Goal: Transaction & Acquisition: Subscribe to service/newsletter

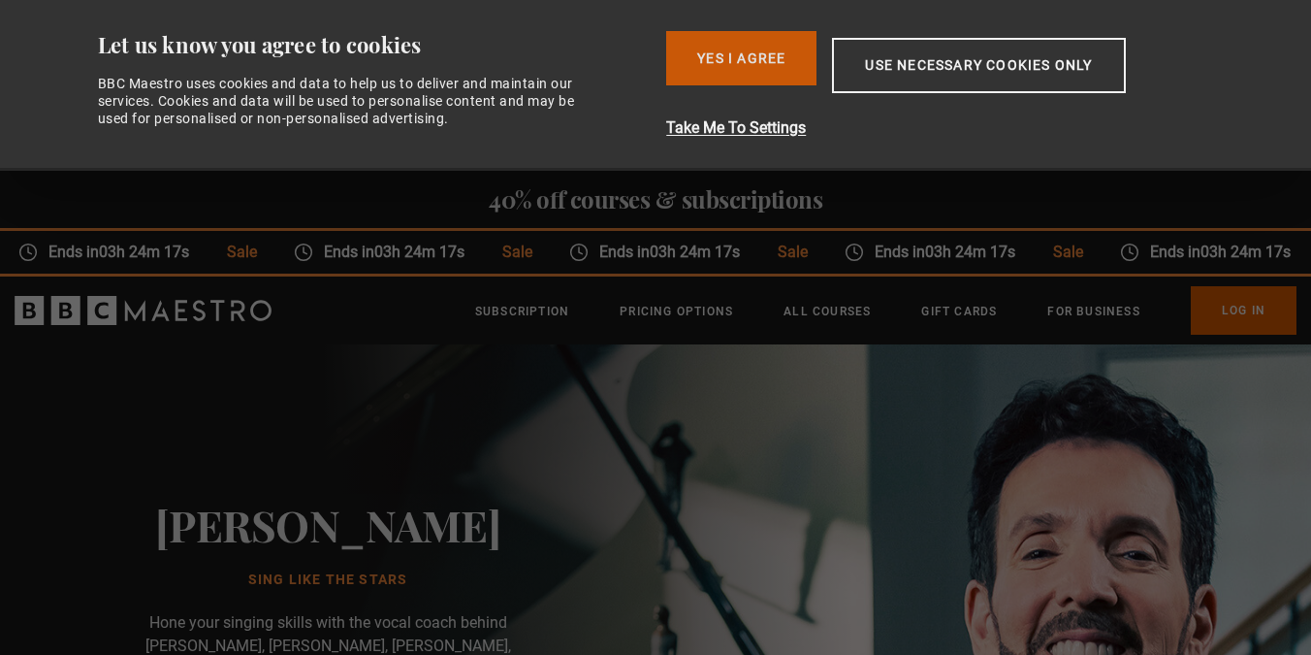
click at [746, 50] on button "Yes I Agree" at bounding box center [741, 58] width 150 height 54
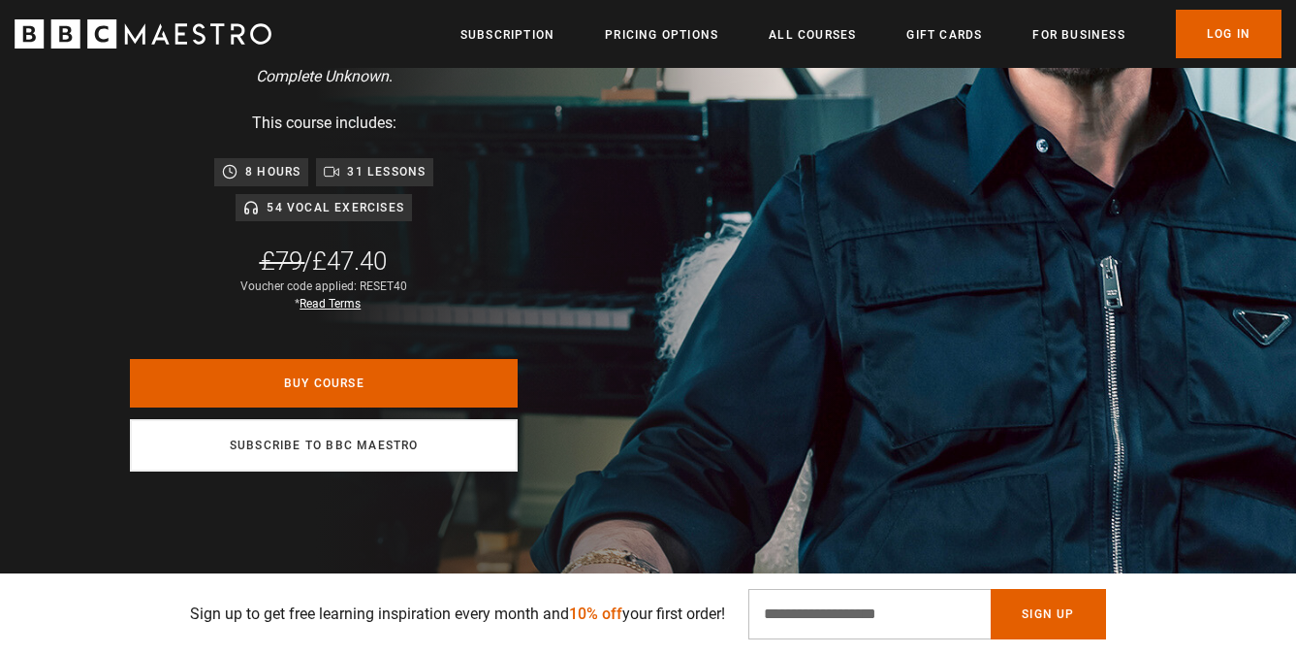
scroll to position [0, 254]
click at [448, 420] on link "Subscribe to BBC Maestro" at bounding box center [324, 445] width 388 height 52
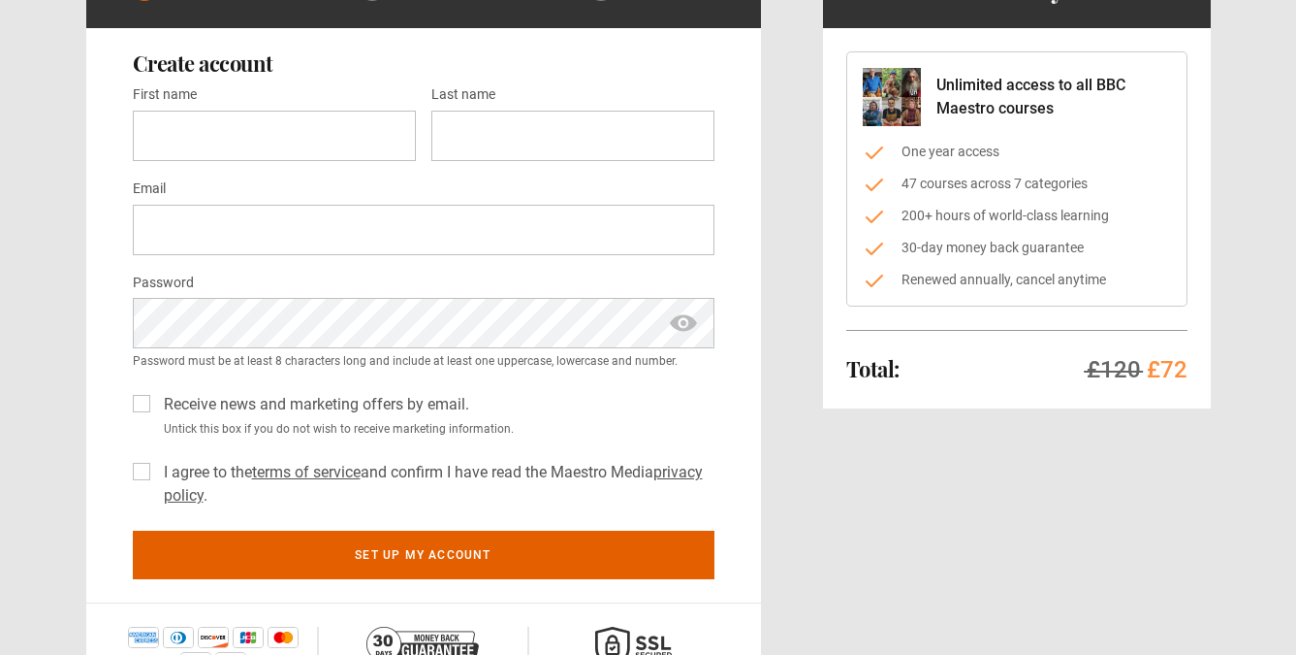
scroll to position [16, 0]
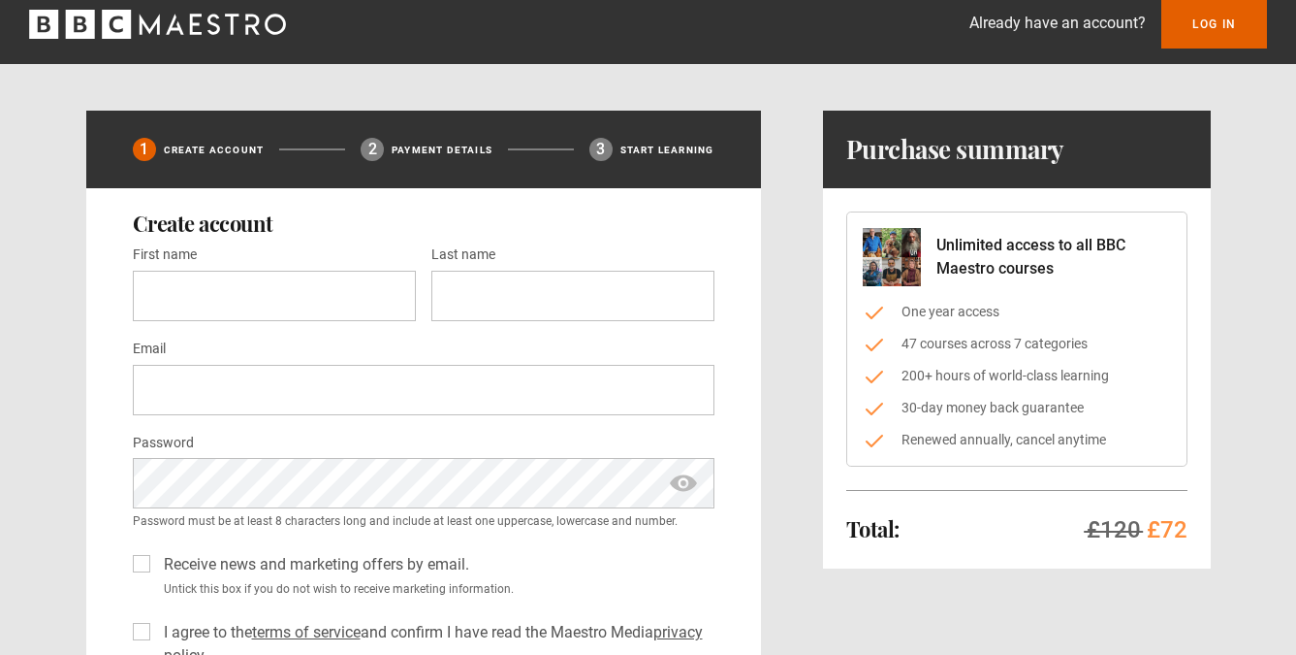
click at [107, 27] on icon "BBC Maestro" at bounding box center [116, 24] width 29 height 29
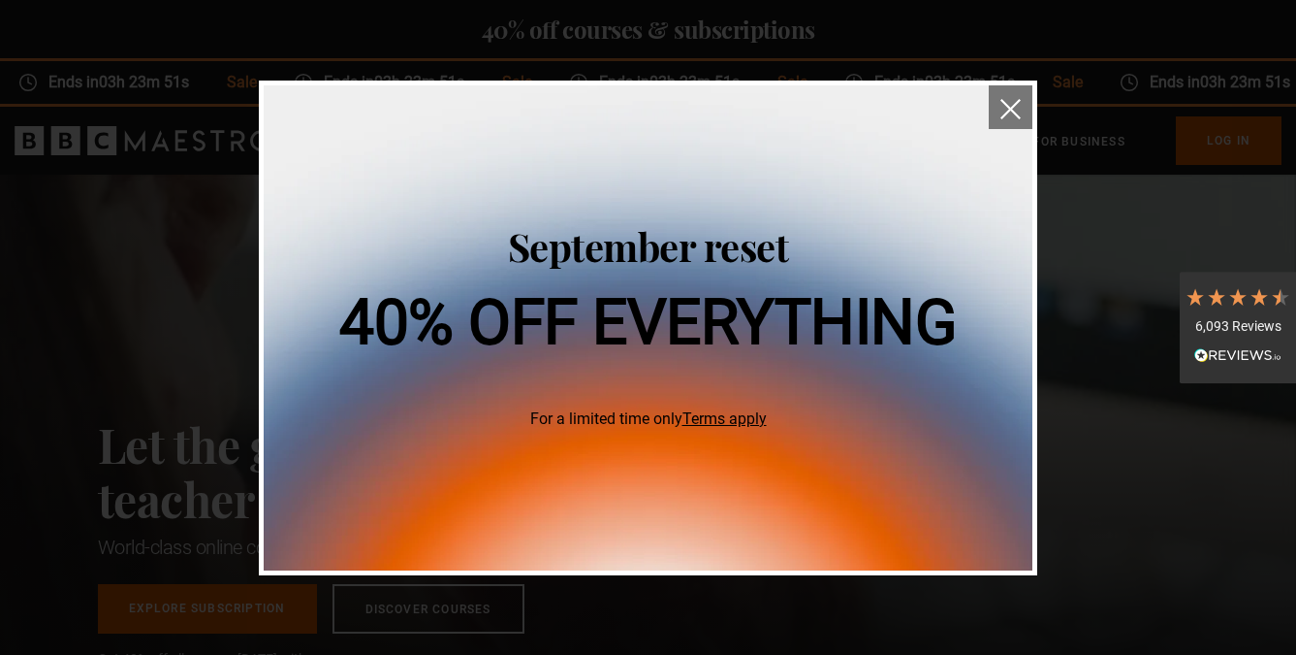
click at [1006, 104] on img "close" at bounding box center [1011, 109] width 20 height 20
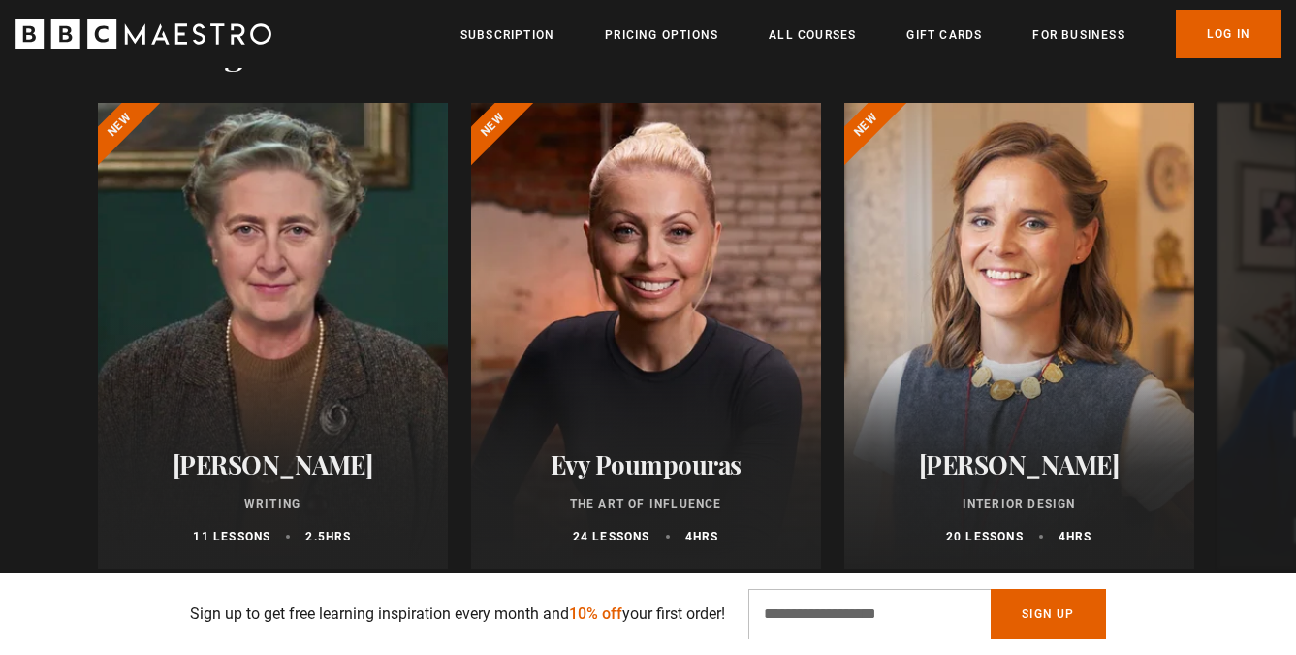
scroll to position [0, 508]
click at [1249, 340] on button "Next" at bounding box center [1240, 339] width 48 height 48
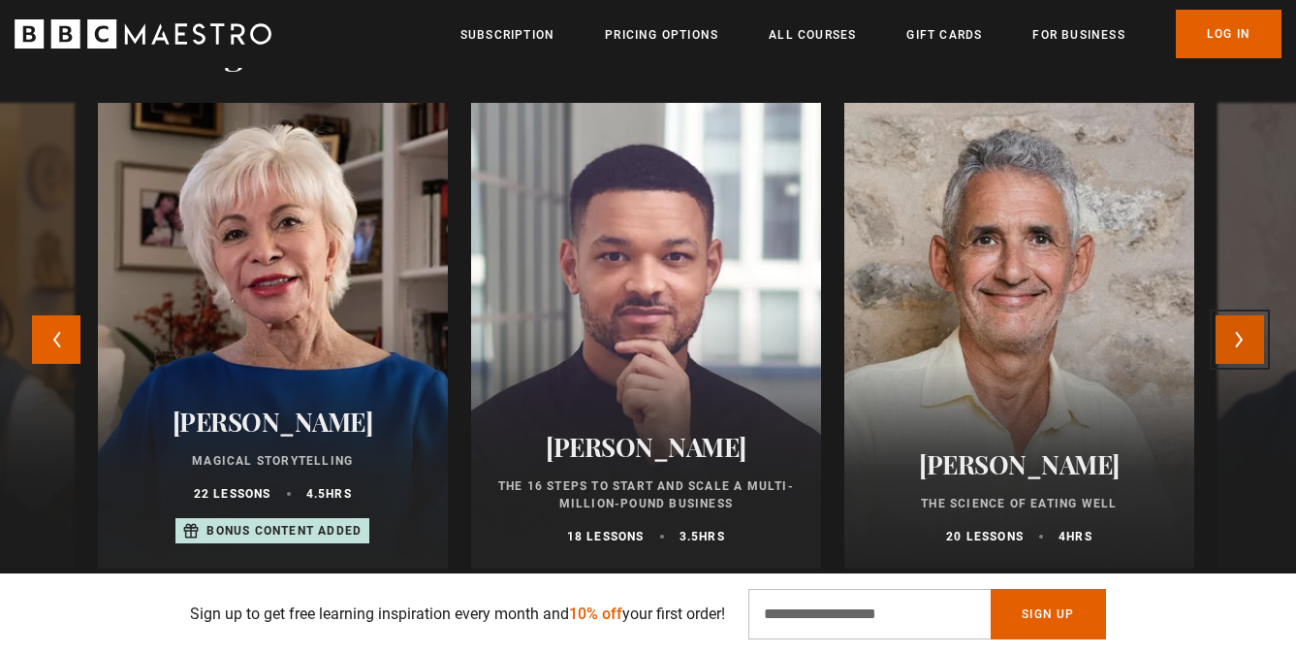
scroll to position [0, 762]
click at [1249, 340] on button "Next" at bounding box center [1240, 339] width 48 height 48
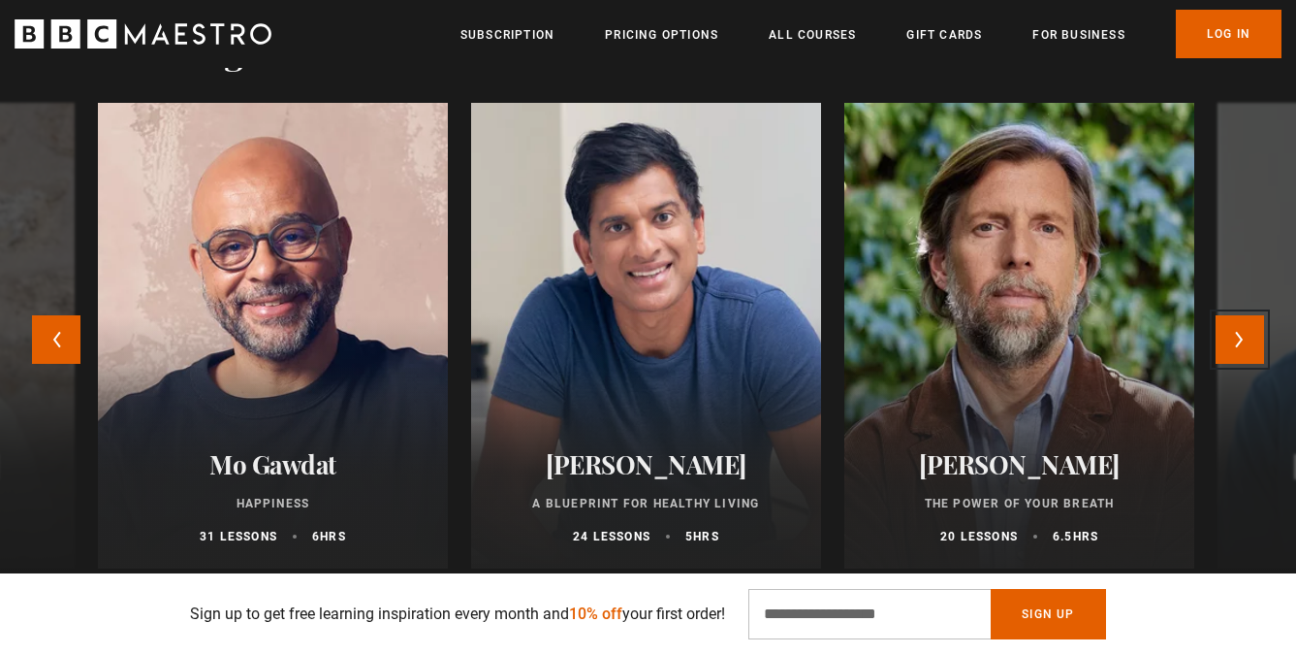
scroll to position [0, 1016]
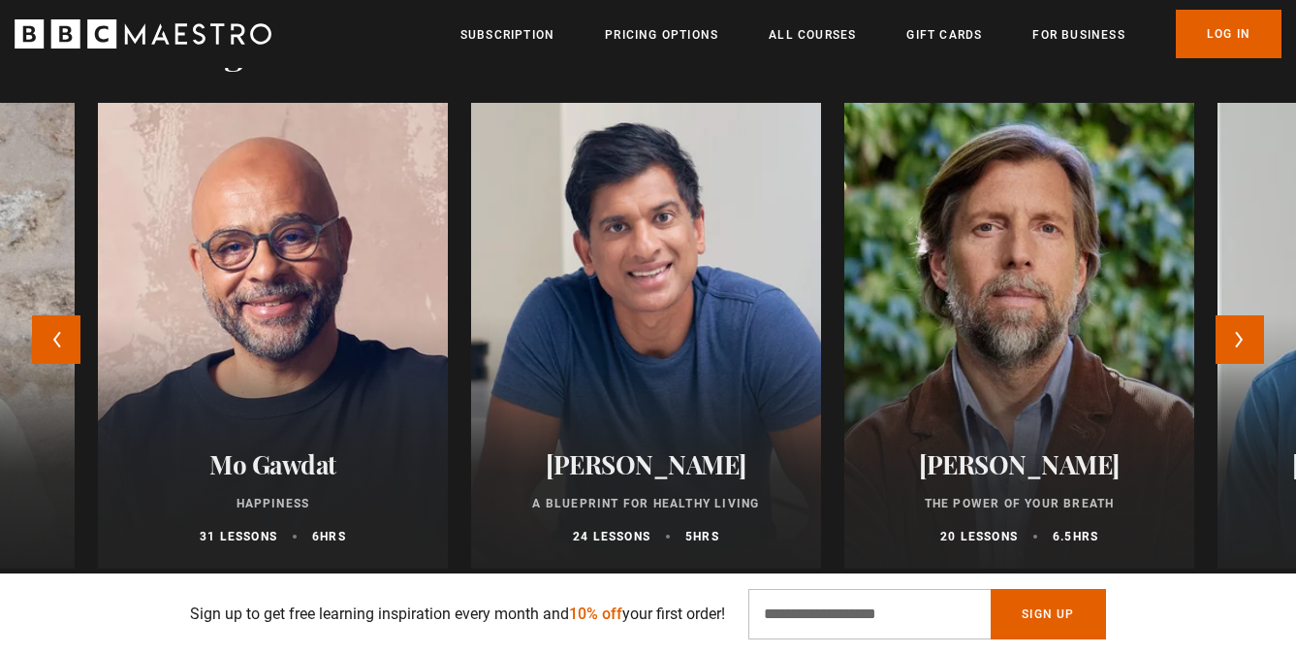
click at [1130, 357] on div at bounding box center [1019, 336] width 385 height 512
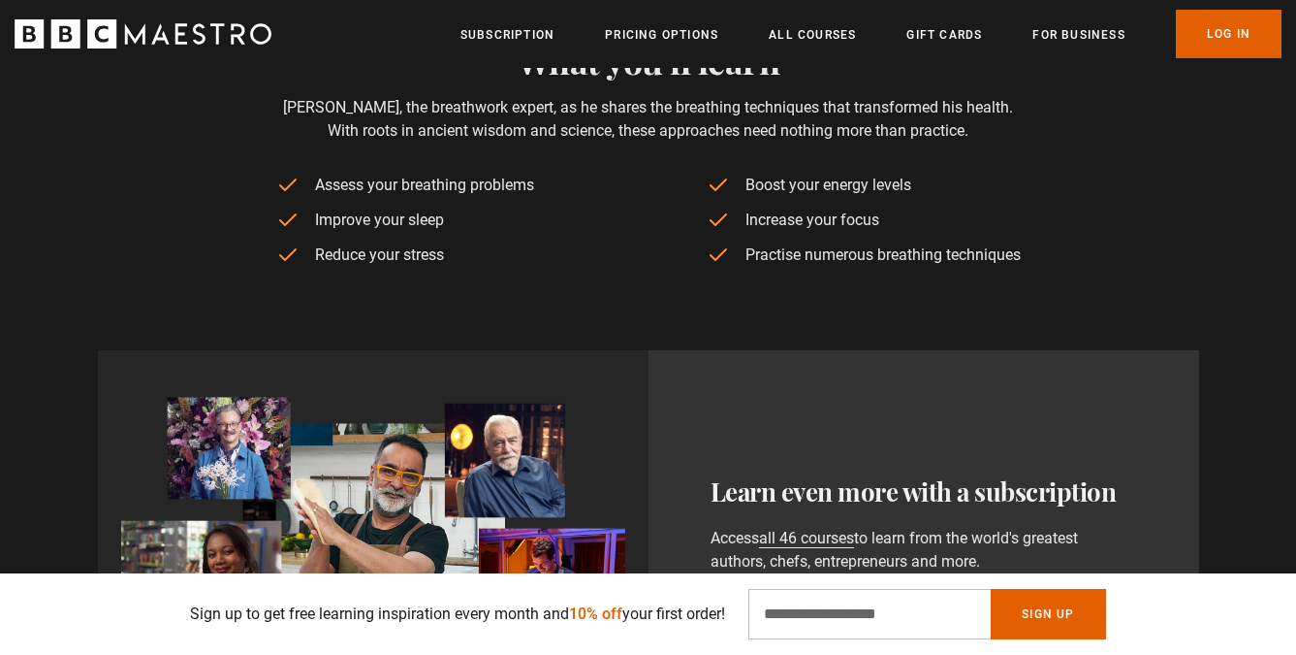
scroll to position [1517, 0]
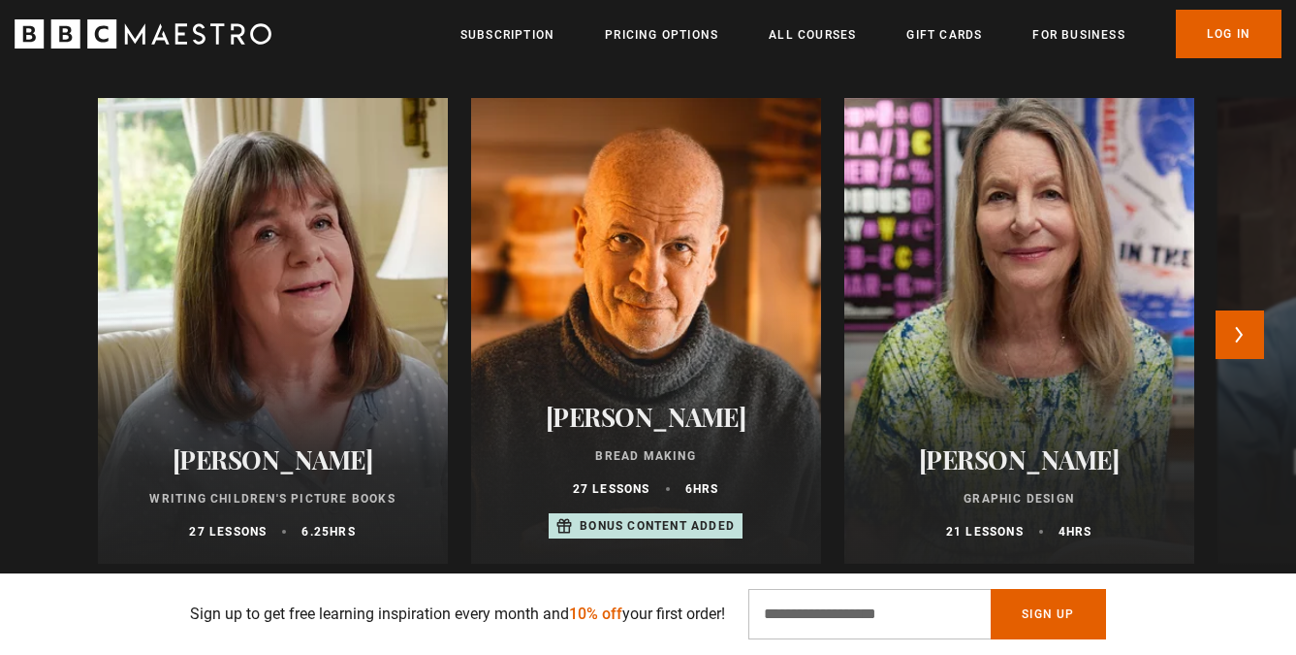
scroll to position [0, 254]
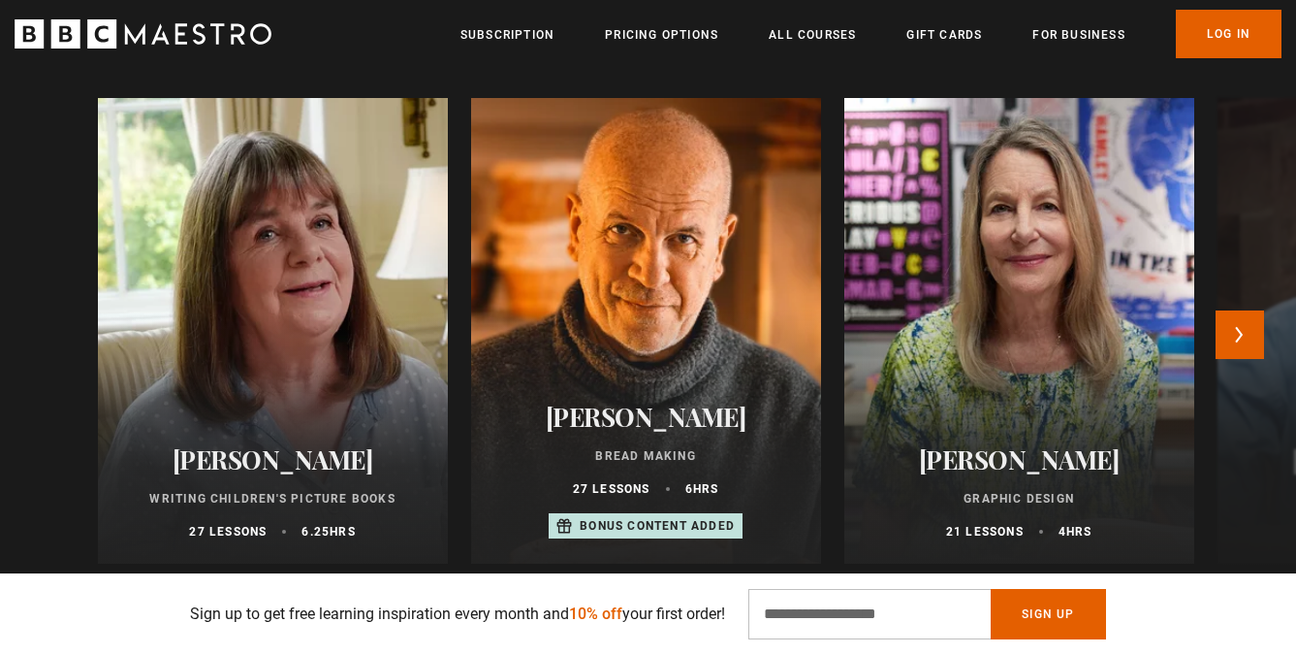
click at [763, 315] on div at bounding box center [646, 331] width 385 height 512
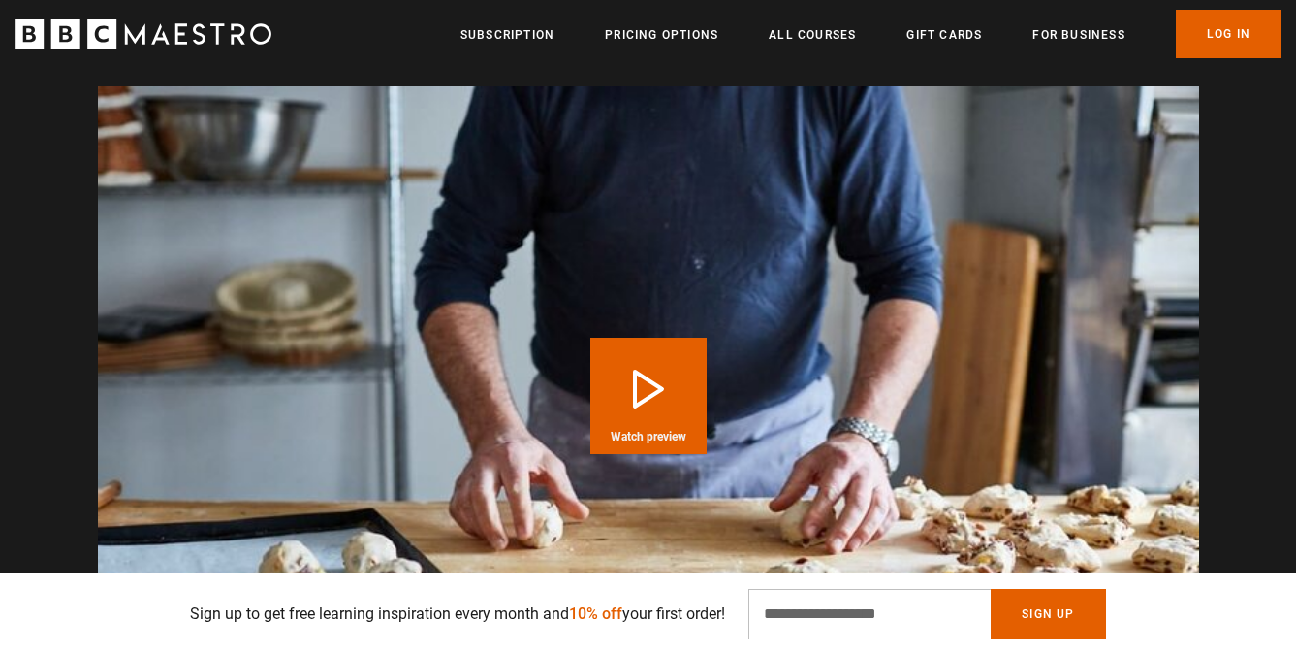
scroll to position [2634, 0]
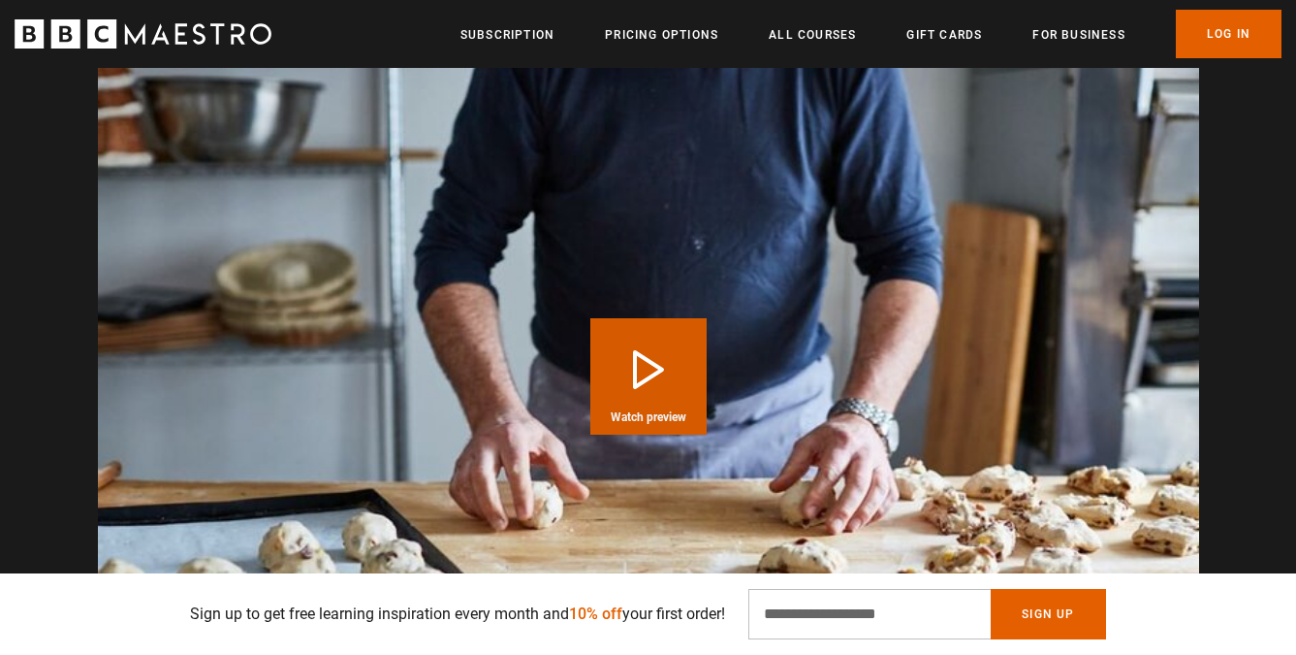
click at [655, 322] on button "Play Course overview for Bread Making with Richard Bertinet Watch preview" at bounding box center [649, 376] width 116 height 116
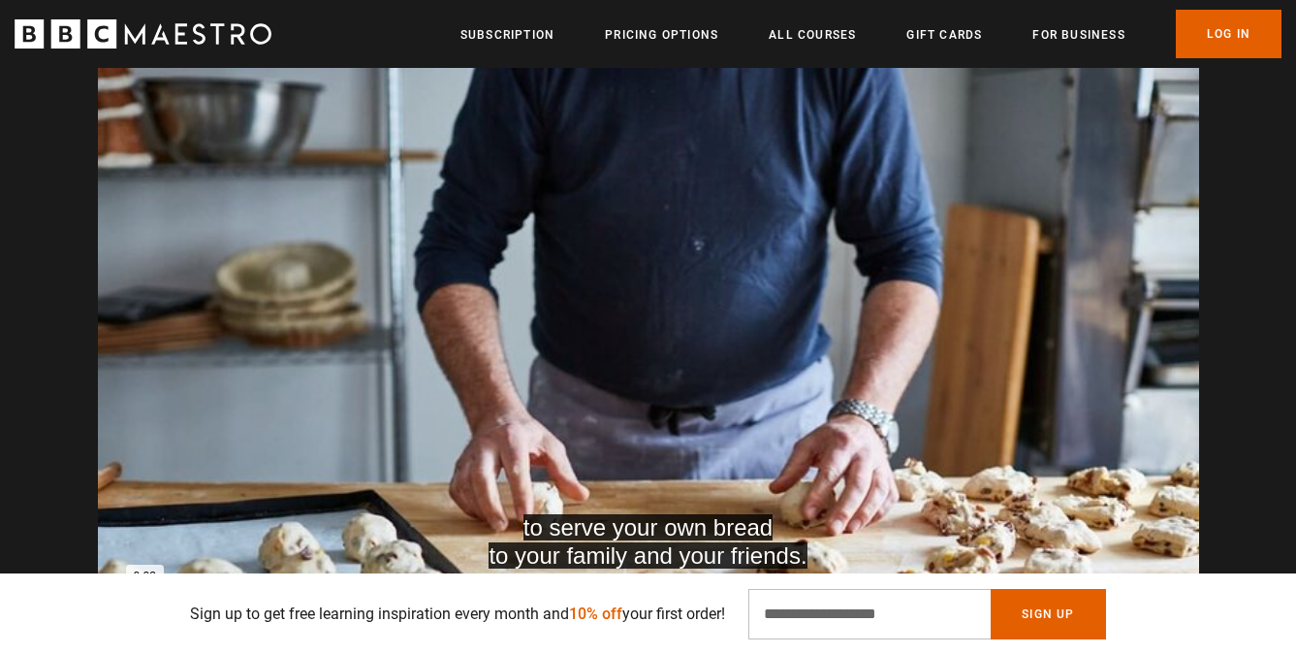
scroll to position [0, 508]
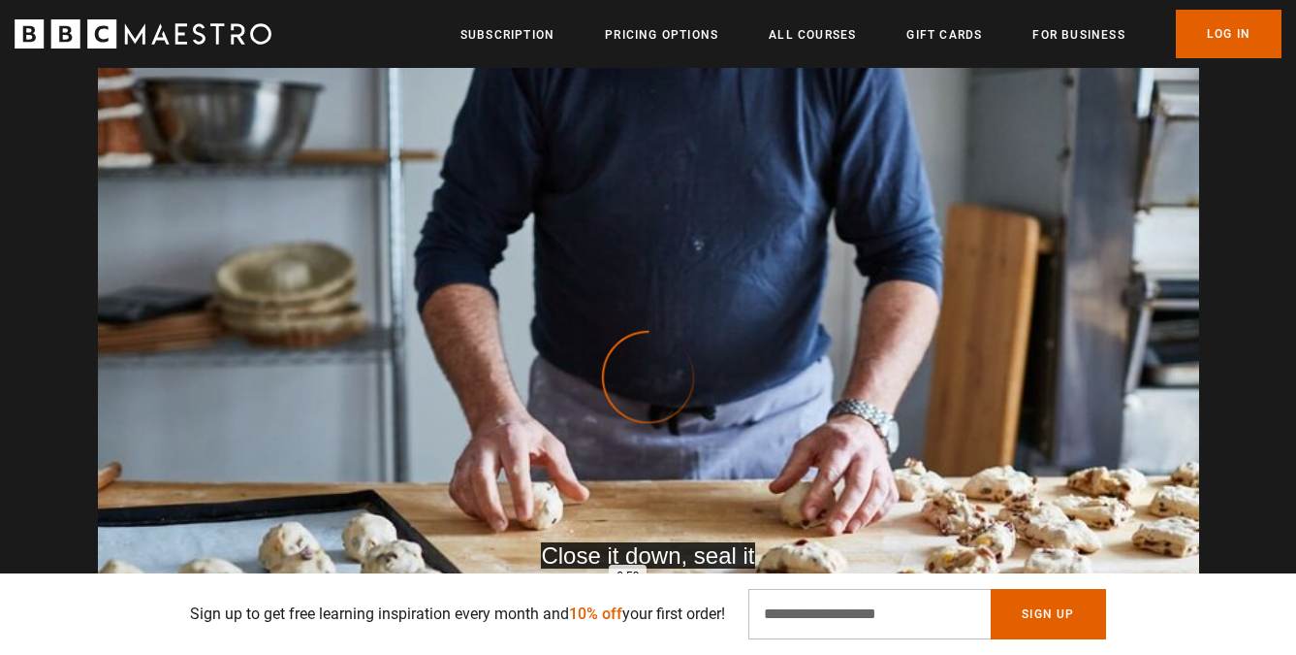
click at [627, 604] on div "Loaded : 32.26% 0:59 0:59" at bounding box center [647, 607] width 1061 height 6
click at [89, 27] on icon "BBC Maestro" at bounding box center [101, 33] width 29 height 29
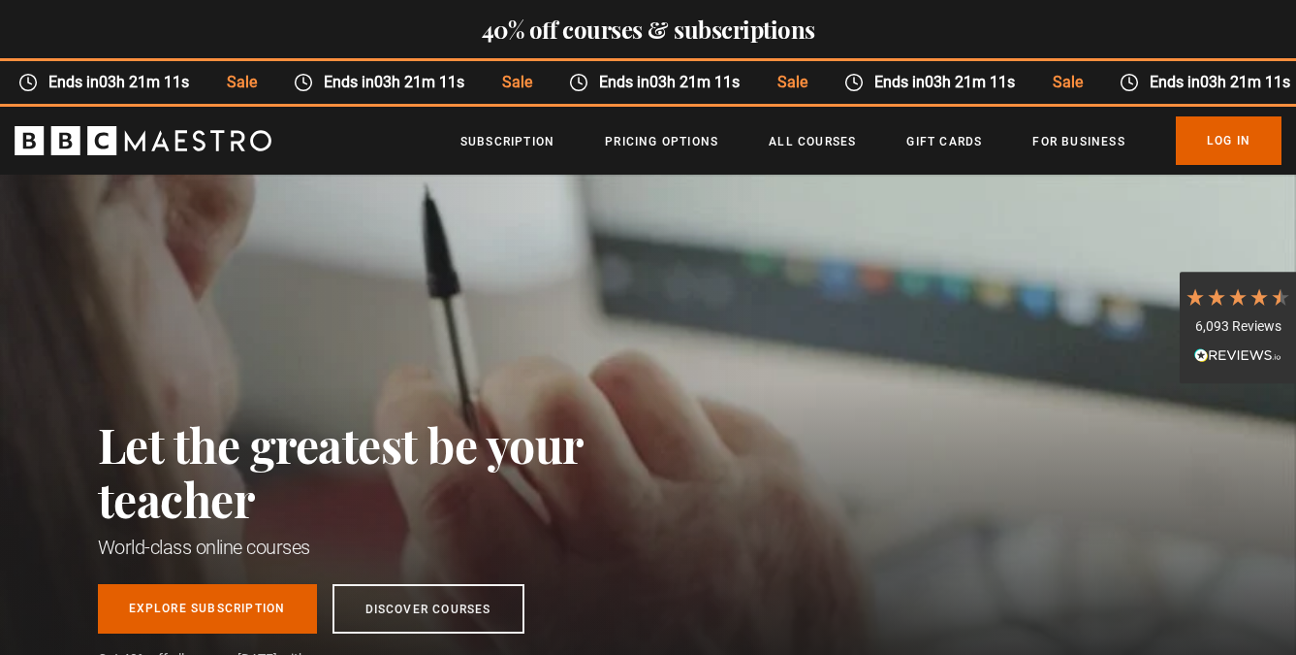
click at [264, 614] on p "Sign up to get free learning inspiration every month and 10% off your first ord…" at bounding box center [457, 613] width 535 height 23
click at [263, 602] on p "Sign up to get free learning inspiration every month and 10% off your first ord…" at bounding box center [457, 613] width 535 height 23
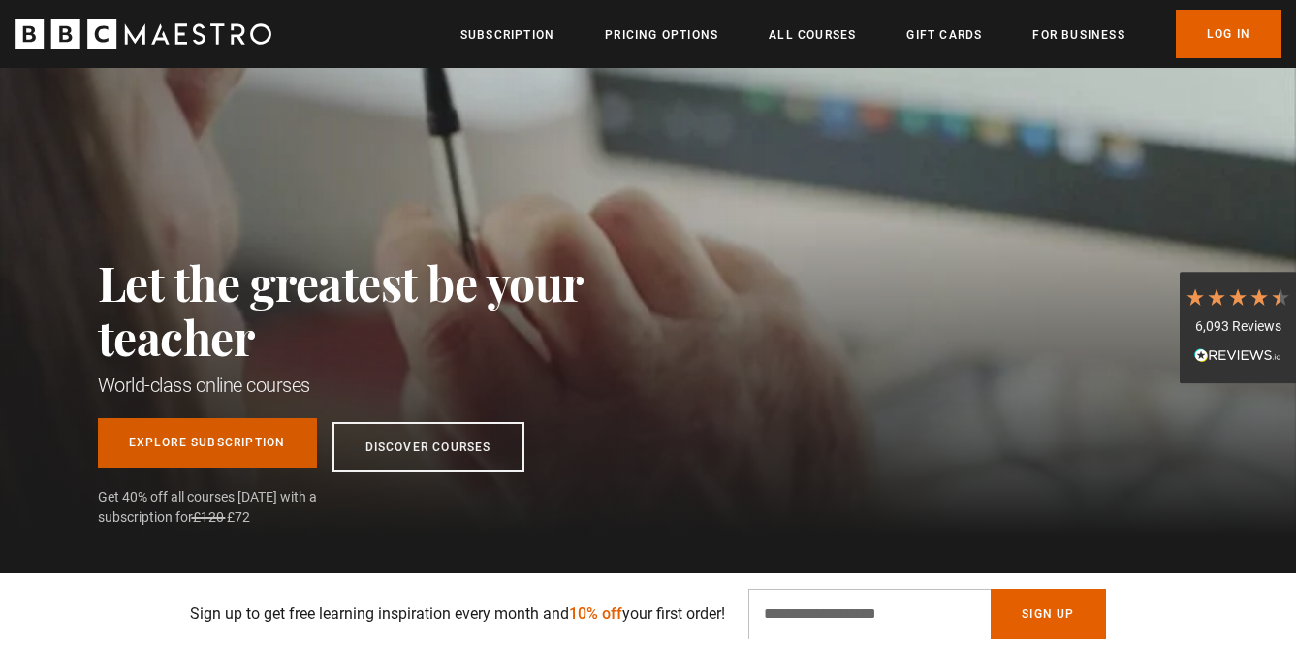
scroll to position [190, 0]
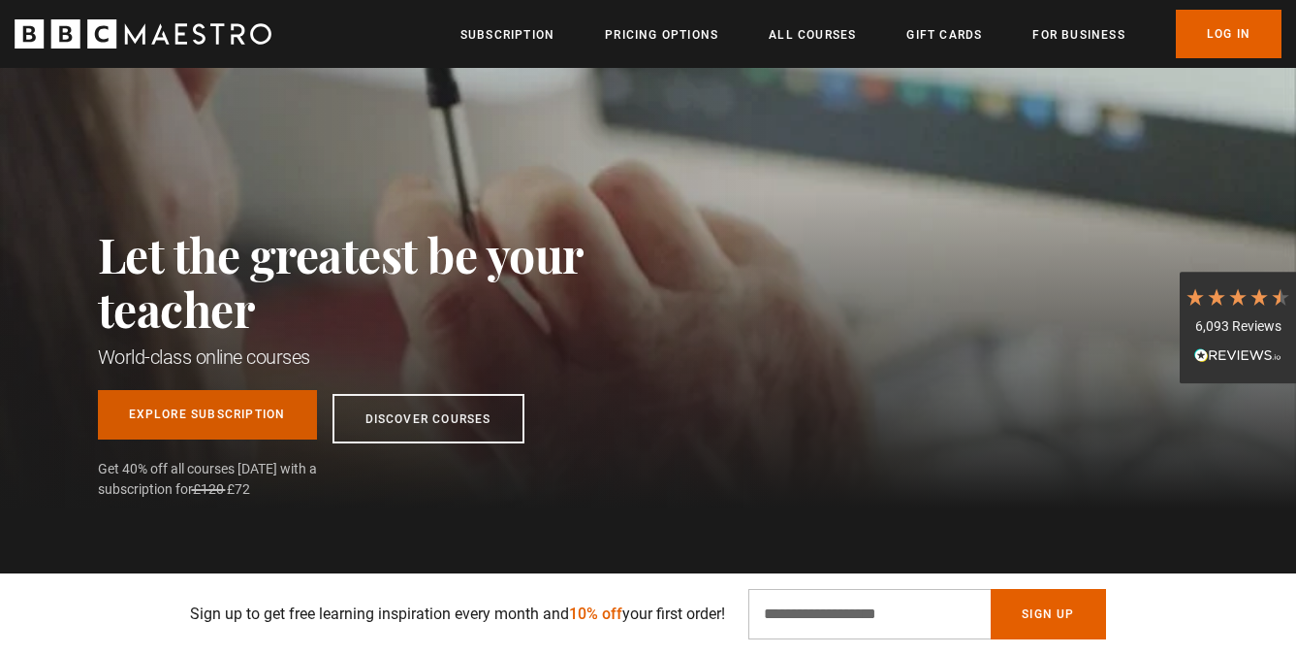
click at [202, 418] on link "Explore Subscription" at bounding box center [207, 414] width 219 height 49
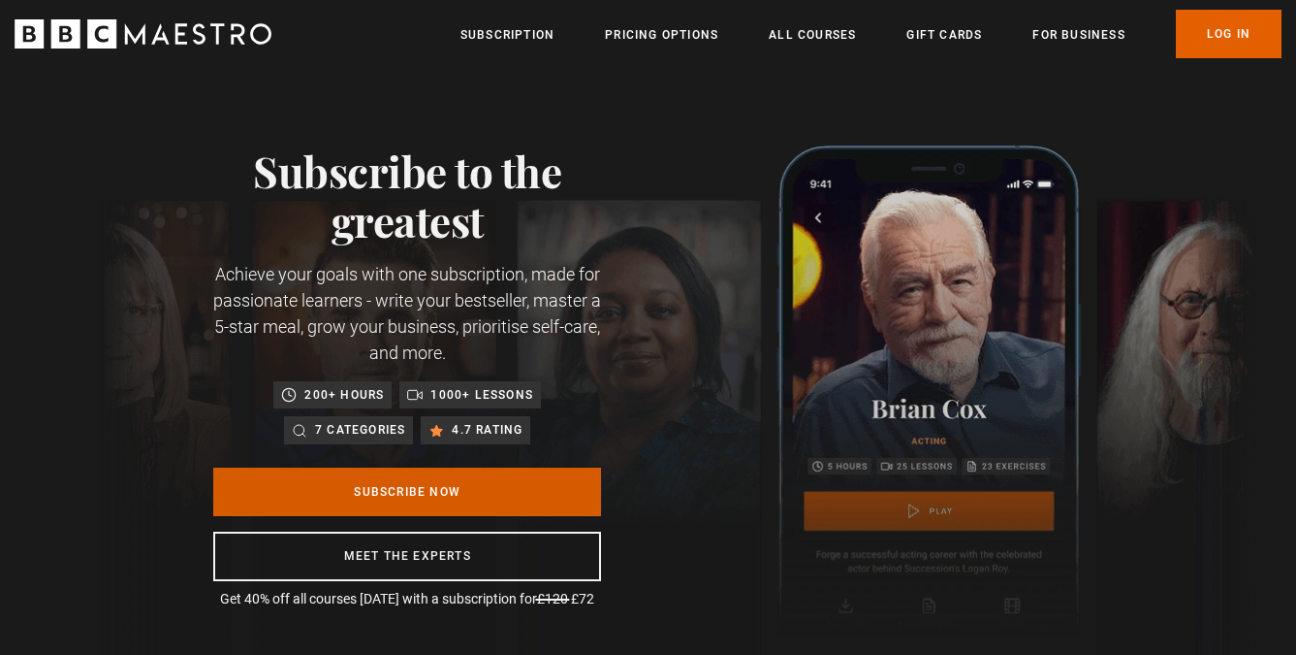
click at [417, 492] on link "Subscribe Now" at bounding box center [407, 491] width 388 height 48
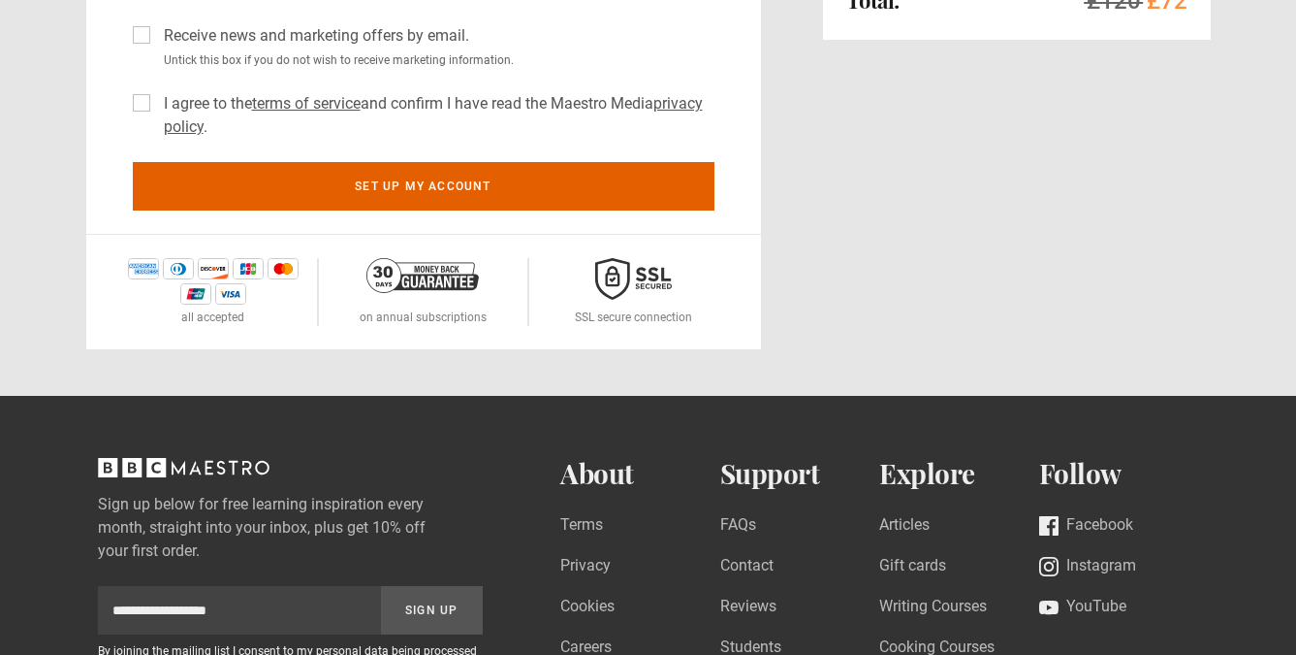
scroll to position [545, 0]
